Goal: Find specific page/section: Find specific page/section

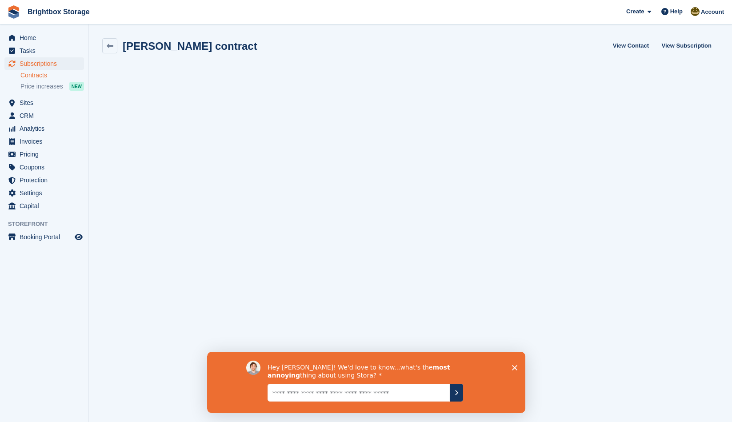
click at [515, 370] on icon "Close survey" at bounding box center [513, 367] width 5 height 5
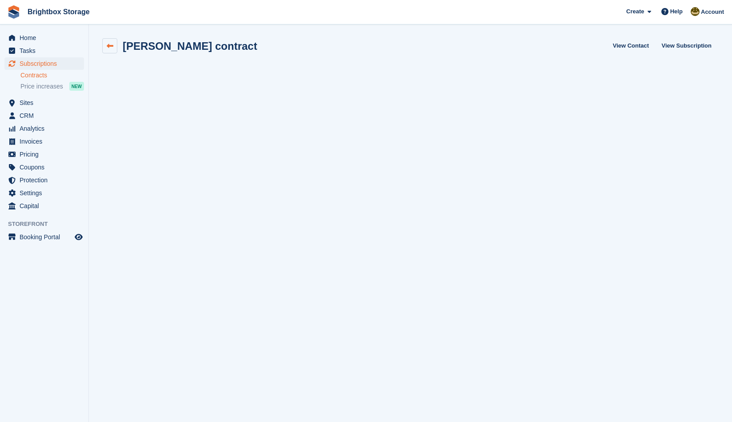
click at [114, 46] on link at bounding box center [109, 45] width 15 height 15
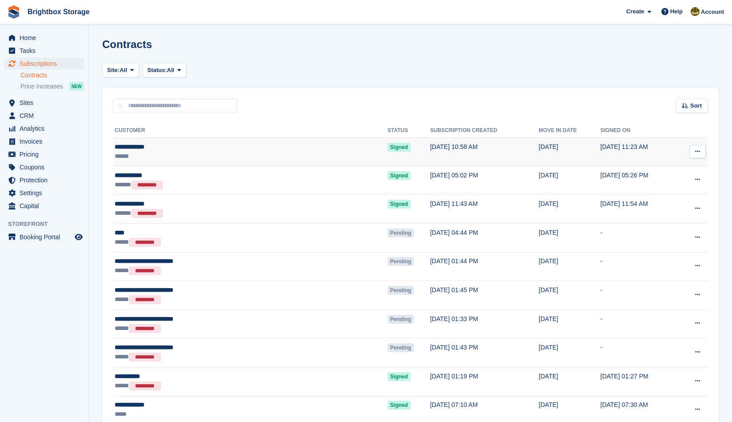
click at [387, 151] on td "Signed" at bounding box center [408, 152] width 43 height 28
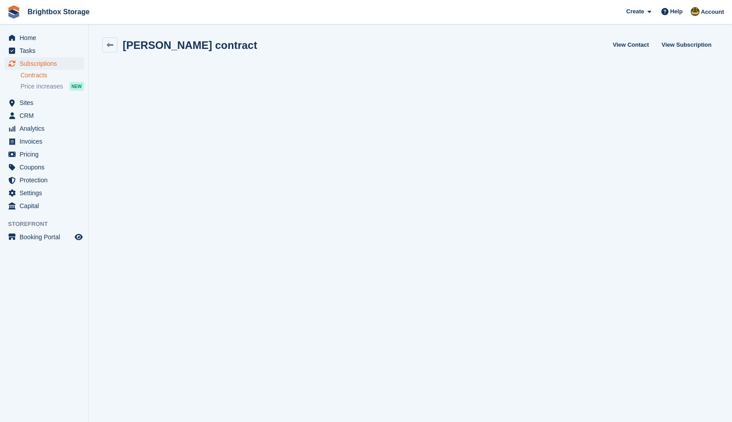
scroll to position [1, 0]
click at [28, 44] on span "Home" at bounding box center [46, 38] width 53 height 12
